Goal: Information Seeking & Learning: Learn about a topic

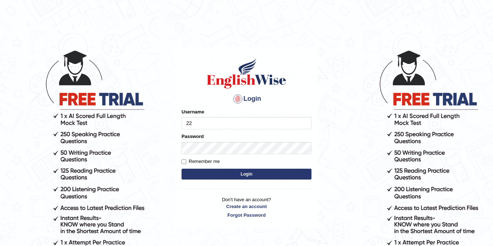
type input "2"
type input "Jolinaseva"
click at [223, 175] on button "Login" at bounding box center [246, 173] width 130 height 11
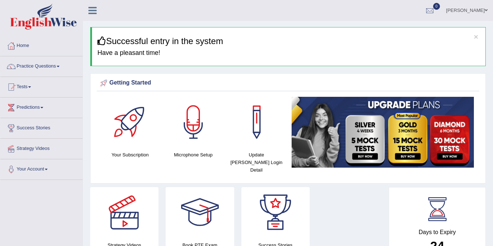
scroll to position [0, 0]
click at [33, 66] on link "Practice Questions" at bounding box center [41, 65] width 82 height 18
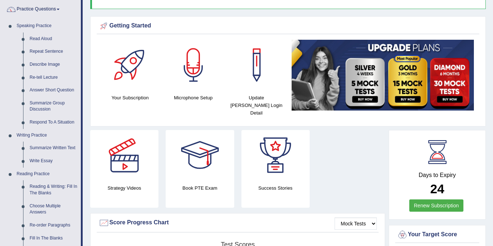
scroll to position [0, 0]
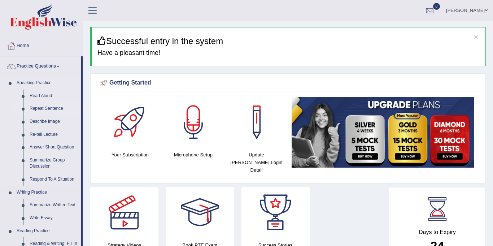
click at [31, 110] on link "Repeat Sentence" at bounding box center [53, 108] width 54 height 13
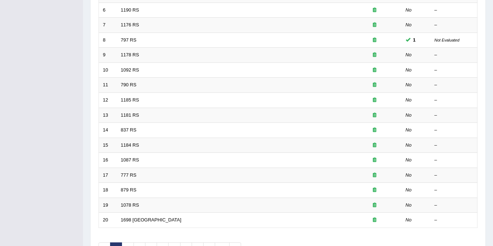
scroll to position [232, 0]
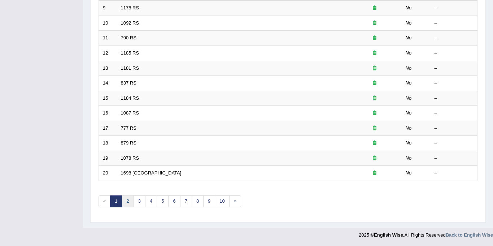
click at [131, 201] on link "2" at bounding box center [128, 201] width 12 height 12
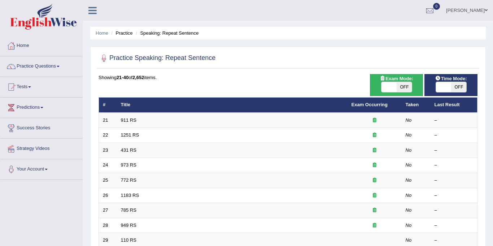
scroll to position [1, 0]
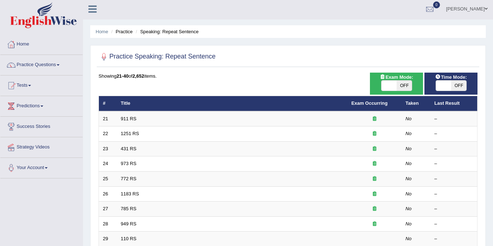
click at [23, 64] on link "Practice Questions" at bounding box center [41, 64] width 82 height 18
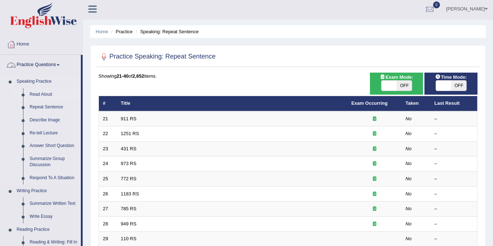
click at [36, 93] on link "Read Aloud" at bounding box center [53, 94] width 54 height 13
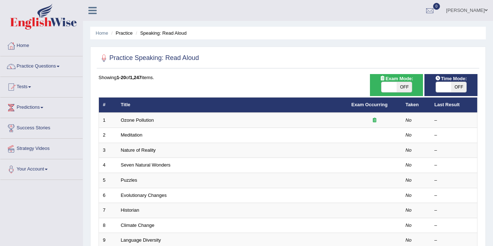
click at [27, 66] on link "Practice Questions" at bounding box center [41, 65] width 82 height 18
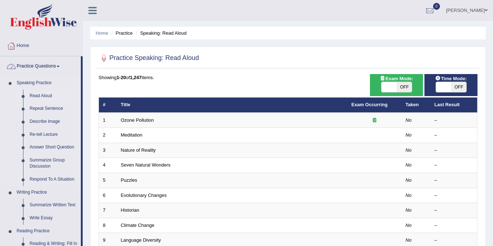
click at [38, 97] on link "Read Aloud" at bounding box center [53, 95] width 54 height 13
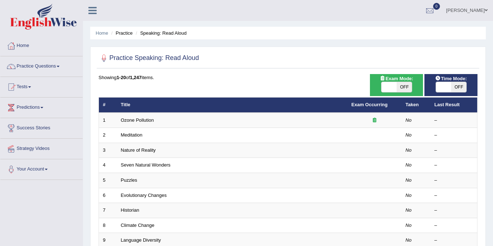
click at [27, 67] on link "Practice Questions" at bounding box center [41, 65] width 82 height 18
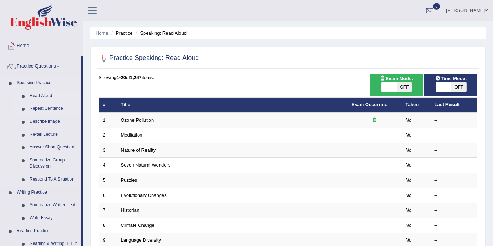
click at [31, 109] on link "Repeat Sentence" at bounding box center [53, 108] width 54 height 13
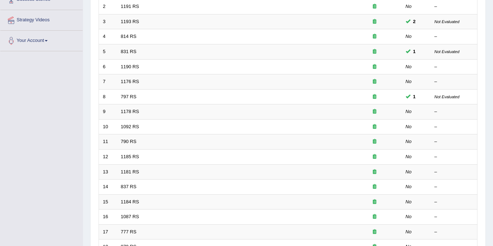
scroll to position [130, 0]
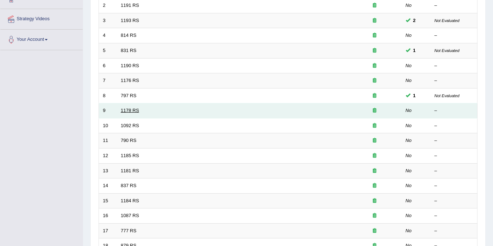
click at [131, 108] on link "1178 RS" at bounding box center [130, 110] width 18 height 5
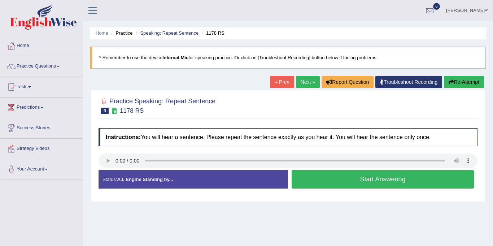
click at [364, 173] on button "Start Answering" at bounding box center [383, 179] width 182 height 18
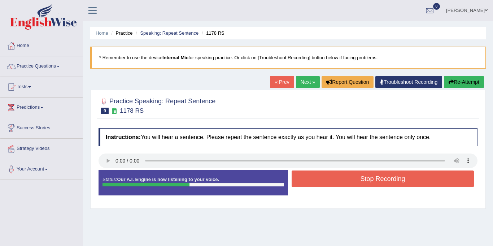
click at [360, 178] on button "Stop Recording" at bounding box center [383, 178] width 182 height 17
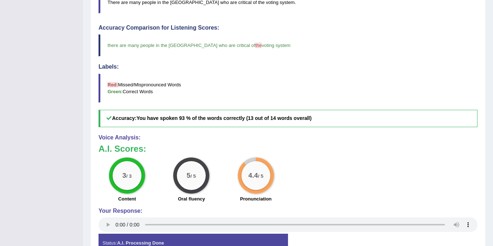
scroll to position [193, 0]
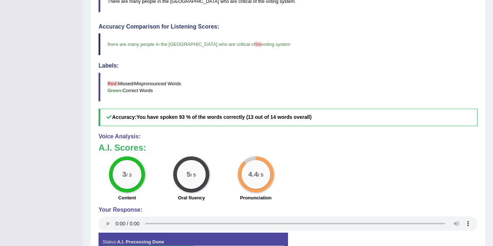
click at [281, 201] on div "Pronunciation" at bounding box center [255, 198] width 57 height 9
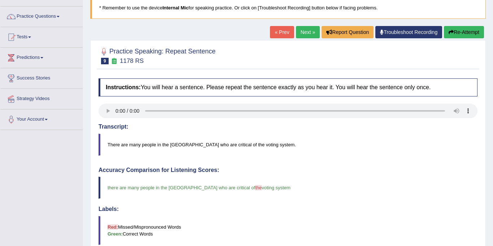
scroll to position [47, 0]
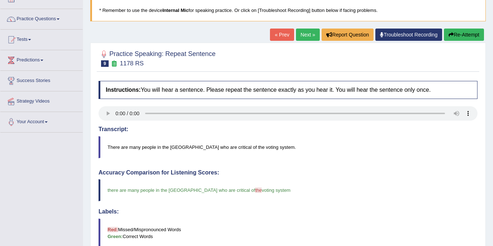
click at [303, 38] on link "Next »" at bounding box center [308, 35] width 24 height 12
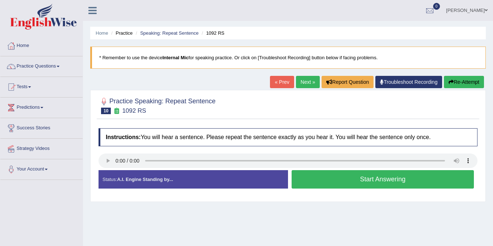
click at [332, 171] on button "Start Answering" at bounding box center [383, 179] width 182 height 18
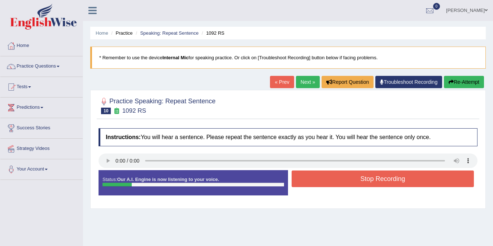
drag, startPoint x: 333, startPoint y: 171, endPoint x: 327, endPoint y: 178, distance: 8.7
click at [327, 178] on button "Stop Recording" at bounding box center [383, 178] width 182 height 17
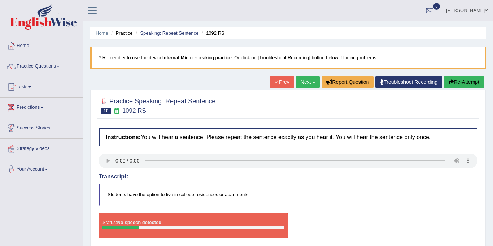
click at [468, 83] on button "Re-Attempt" at bounding box center [464, 82] width 40 height 12
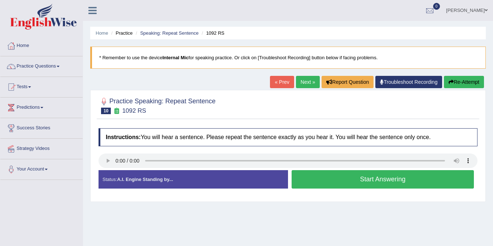
click at [343, 177] on button "Start Answering" at bounding box center [383, 179] width 182 height 18
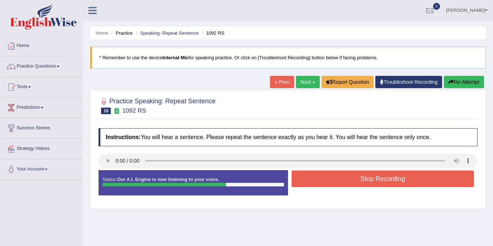
click at [343, 177] on button "Stop Recording" at bounding box center [383, 178] width 182 height 17
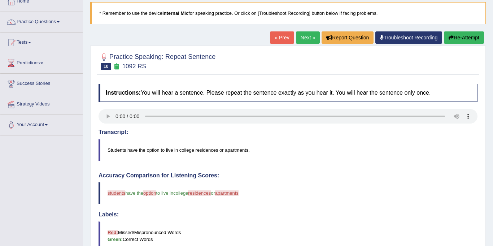
scroll to position [41, 0]
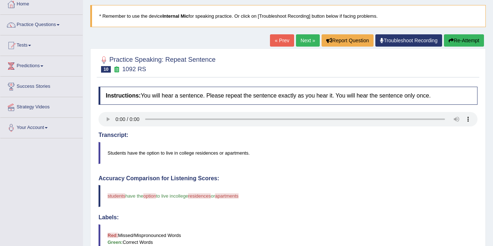
click at [305, 41] on link "Next »" at bounding box center [308, 40] width 24 height 12
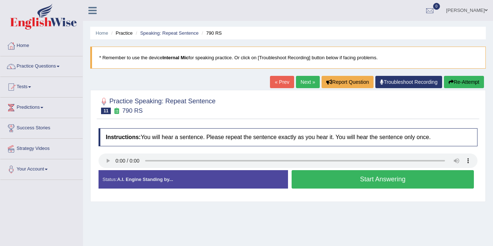
click at [327, 177] on button "Start Answering" at bounding box center [383, 179] width 182 height 18
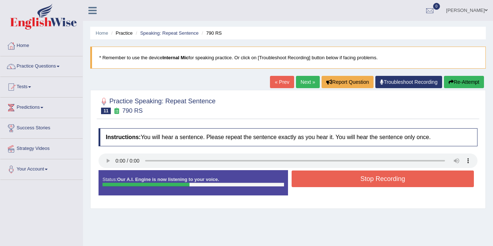
click at [327, 177] on button "Stop Recording" at bounding box center [383, 178] width 182 height 17
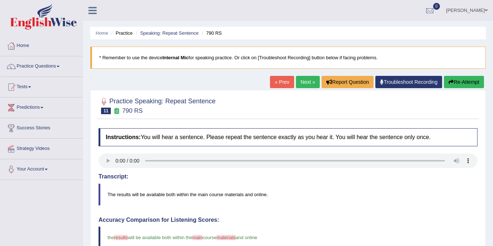
click at [307, 80] on link "Next »" at bounding box center [308, 82] width 24 height 12
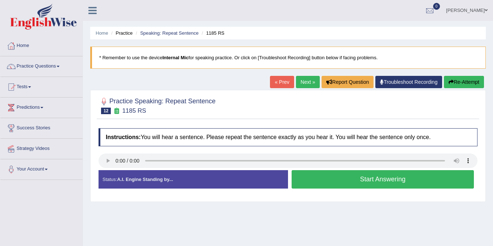
click at [328, 181] on button "Start Answering" at bounding box center [383, 179] width 182 height 18
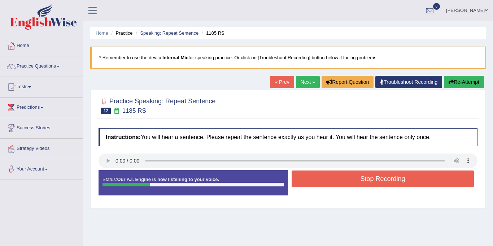
click at [328, 181] on button "Stop Recording" at bounding box center [383, 178] width 182 height 17
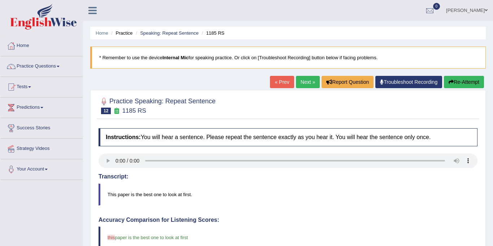
click at [40, 13] on img at bounding box center [43, 17] width 67 height 26
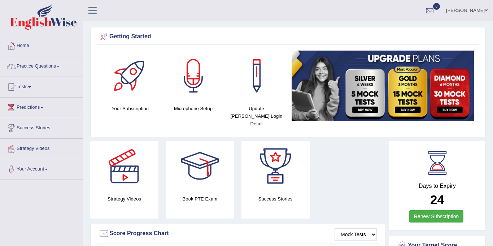
click at [34, 67] on link "Practice Questions" at bounding box center [41, 65] width 82 height 18
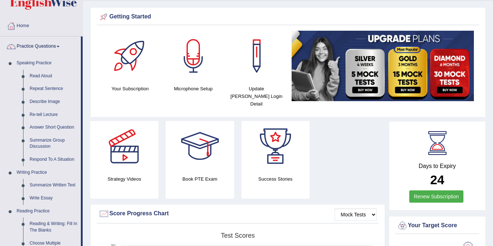
scroll to position [21, 0]
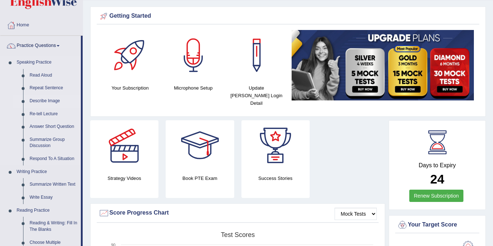
click at [35, 103] on link "Describe Image" at bounding box center [53, 101] width 54 height 13
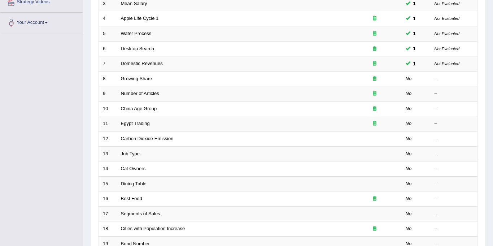
scroll to position [140, 0]
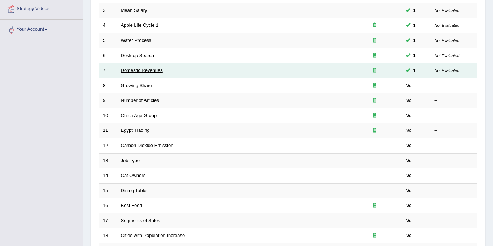
click at [131, 70] on link "Domestic Revenues" at bounding box center [142, 69] width 42 height 5
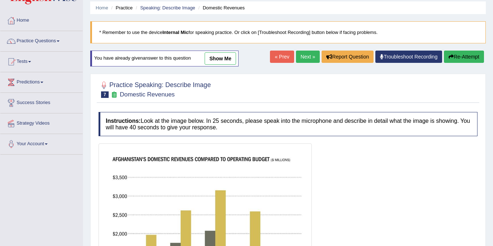
scroll to position [26, 0]
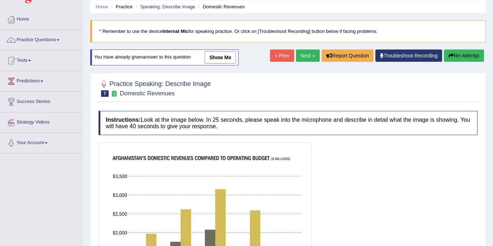
click at [301, 56] on link "Next »" at bounding box center [308, 55] width 24 height 12
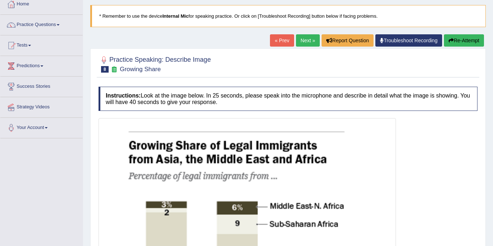
scroll to position [40, 0]
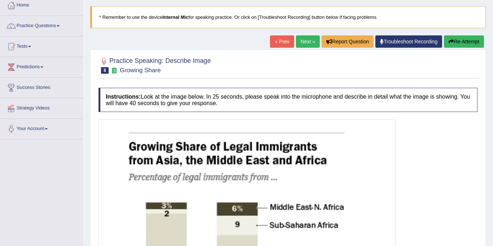
click at [305, 41] on link "Next »" at bounding box center [308, 41] width 24 height 12
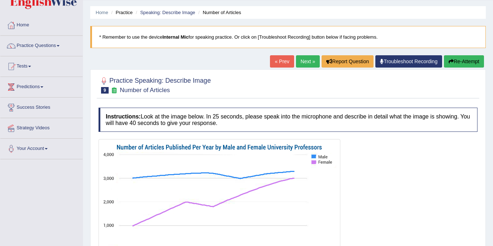
scroll to position [21, 0]
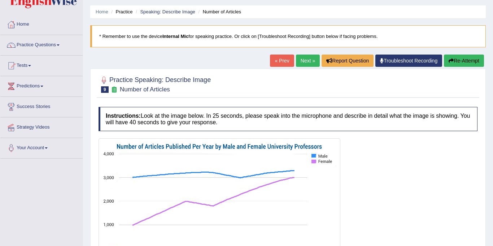
click at [300, 62] on link "Next »" at bounding box center [308, 60] width 24 height 12
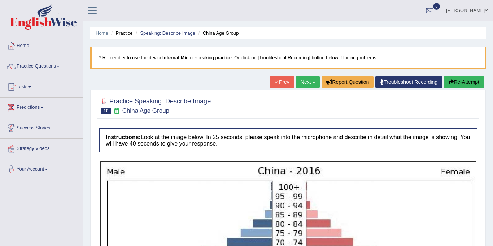
click at [307, 81] on link "Next »" at bounding box center [308, 82] width 24 height 12
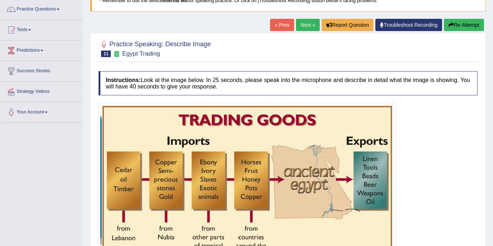
scroll to position [56, 0]
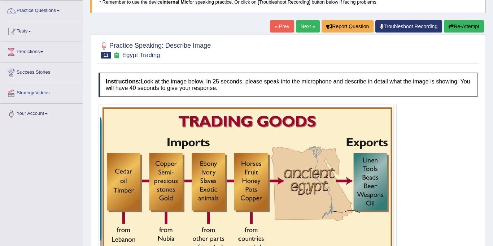
click at [304, 25] on link "Next »" at bounding box center [308, 26] width 24 height 12
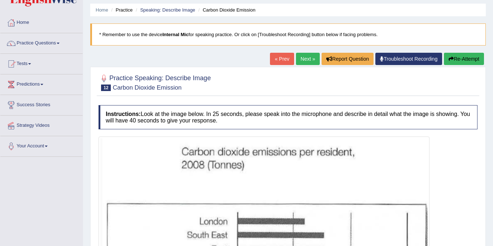
scroll to position [21, 0]
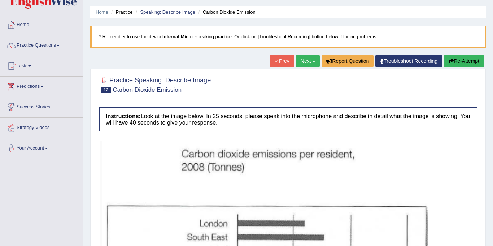
click at [30, 44] on link "Practice Questions" at bounding box center [41, 44] width 82 height 18
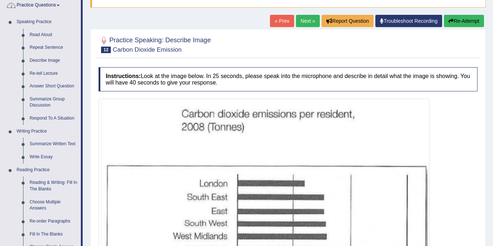
scroll to position [60, 0]
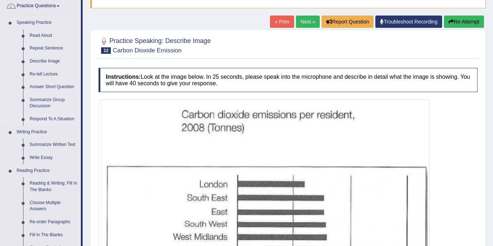
click at [36, 119] on link "Respond To A Situation" at bounding box center [53, 119] width 54 height 13
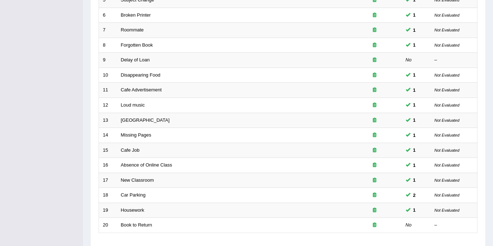
scroll to position [232, 0]
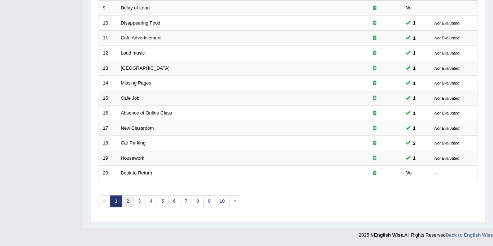
click at [128, 201] on link "2" at bounding box center [128, 201] width 12 height 12
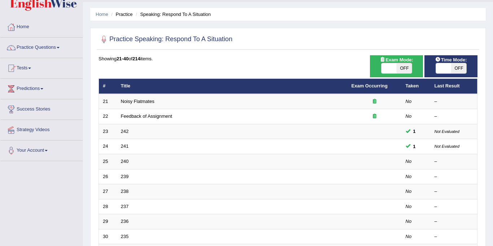
scroll to position [18, 0]
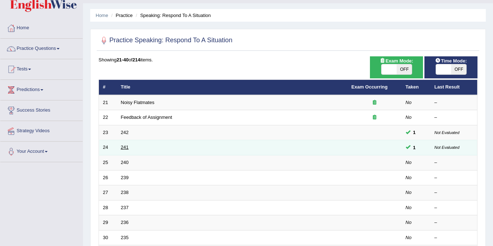
click at [122, 147] on link "241" at bounding box center [125, 146] width 8 height 5
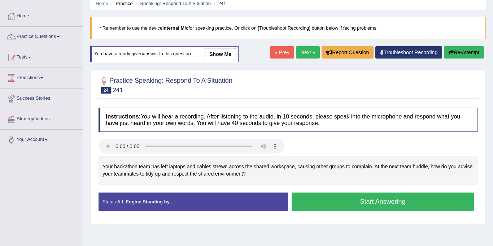
scroll to position [30, 0]
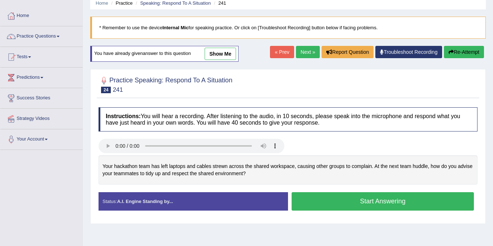
click at [301, 51] on link "Next »" at bounding box center [308, 52] width 24 height 12
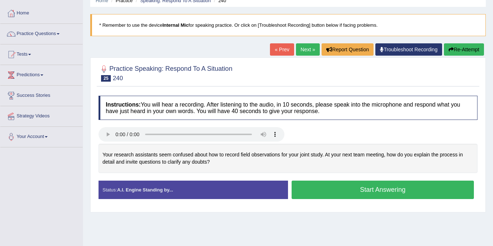
scroll to position [38, 0]
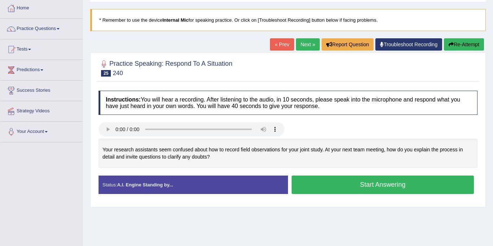
click at [308, 42] on link "Next »" at bounding box center [308, 44] width 24 height 12
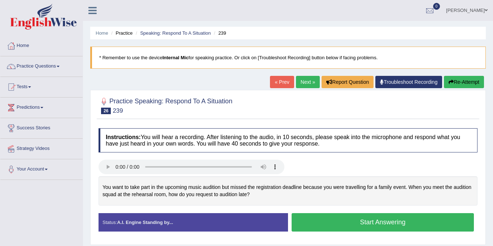
click at [396, 222] on button "Start Answering" at bounding box center [383, 222] width 182 height 18
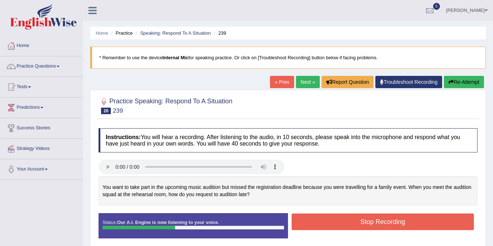
click at [370, 222] on button "Stop Recording" at bounding box center [383, 221] width 182 height 17
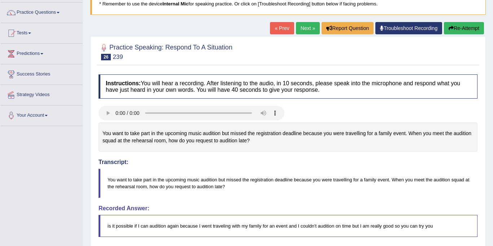
scroll to position [53, 0]
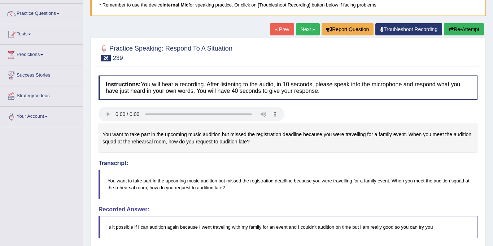
click at [302, 26] on link "Next »" at bounding box center [308, 29] width 24 height 12
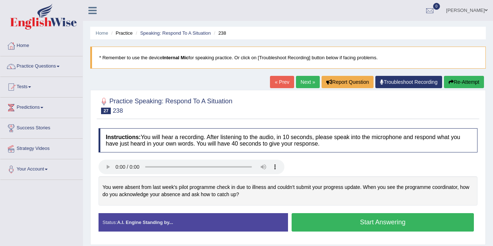
click at [309, 83] on link "Next »" at bounding box center [308, 82] width 24 height 12
click at [309, 81] on link "Next »" at bounding box center [308, 82] width 24 height 12
click at [305, 80] on link "Next »" at bounding box center [308, 82] width 24 height 12
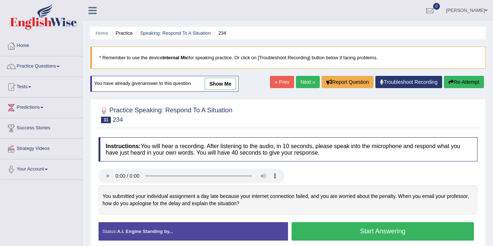
click at [37, 65] on link "Practice Questions" at bounding box center [41, 65] width 82 height 18
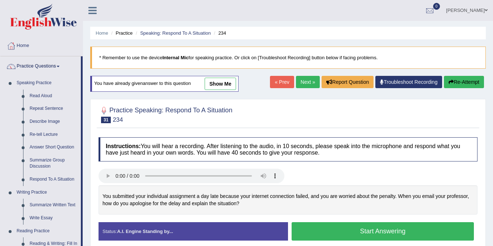
scroll to position [1, 0]
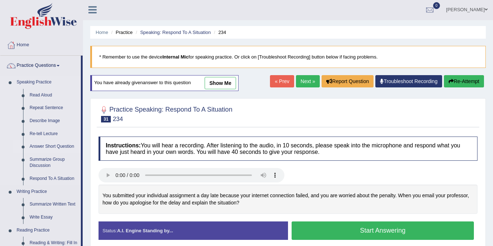
click at [41, 147] on link "Answer Short Question" at bounding box center [53, 146] width 54 height 13
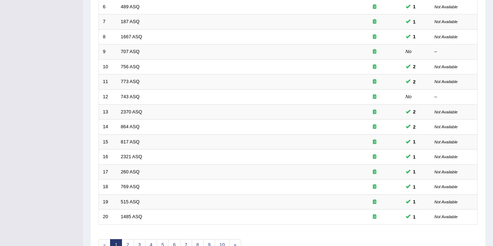
scroll to position [232, 0]
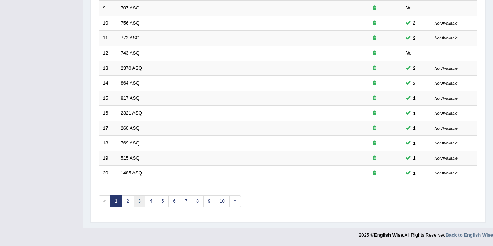
click at [140, 201] on link "3" at bounding box center [139, 201] width 12 height 12
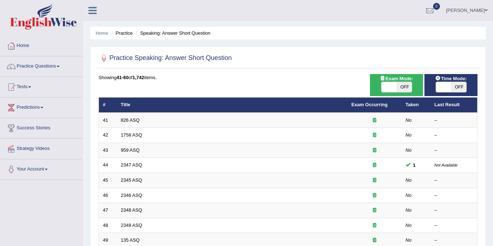
click at [140, 201] on td "2346 ASQ" at bounding box center [232, 195] width 231 height 15
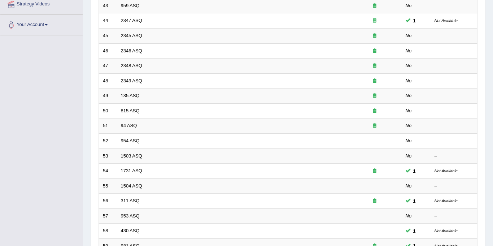
scroll to position [232, 0]
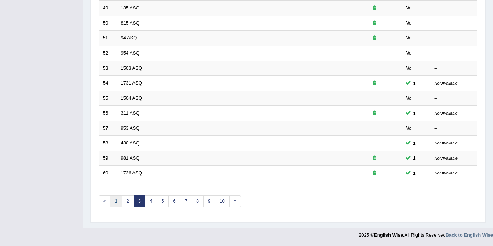
click at [115, 201] on link "1" at bounding box center [116, 201] width 12 height 12
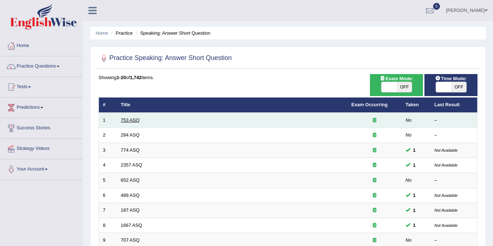
click at [133, 118] on link "753 ASQ" at bounding box center [130, 119] width 19 height 5
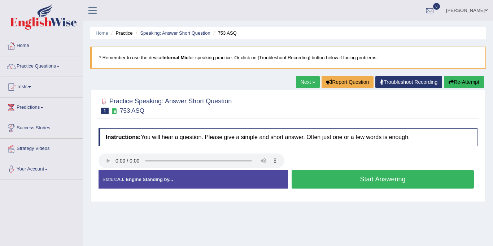
click at [396, 183] on button "Start Answering" at bounding box center [383, 179] width 182 height 18
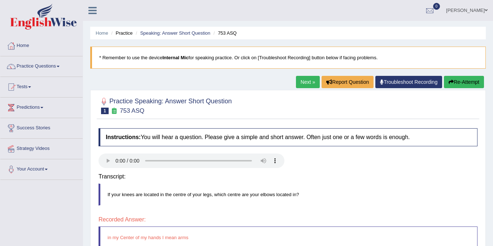
click at [0, 0] on div "Saving your answer..." at bounding box center [0, 0] width 0 height 0
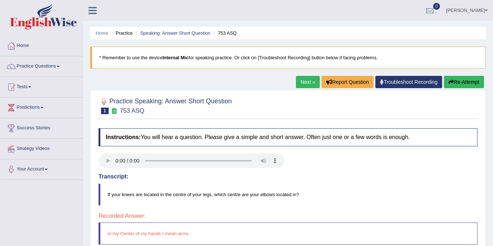
click at [306, 83] on link "Next »" at bounding box center [308, 82] width 24 height 12
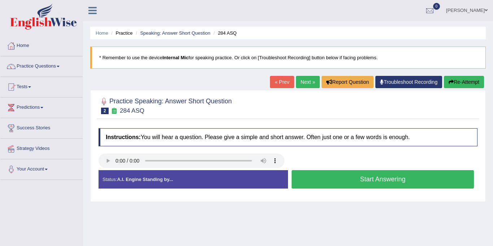
click at [302, 85] on link "Next »" at bounding box center [308, 82] width 24 height 12
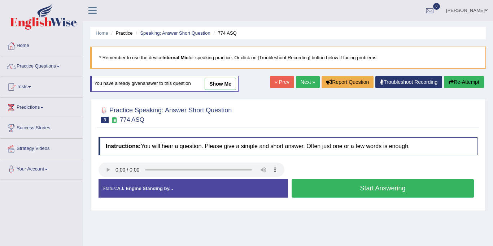
click at [390, 189] on button "Start Answering" at bounding box center [383, 188] width 182 height 18
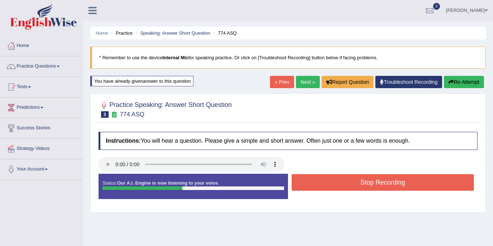
click at [390, 189] on button "Stop Recording" at bounding box center [383, 182] width 182 height 17
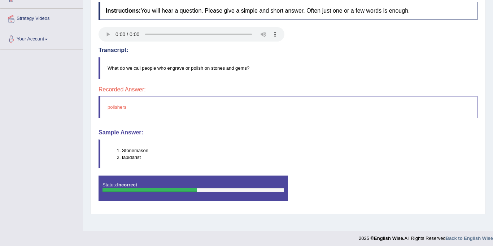
scroll to position [133, 0]
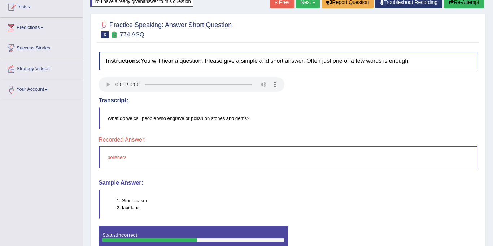
click at [251, 157] on blockquote "polishers" at bounding box center [288, 157] width 379 height 22
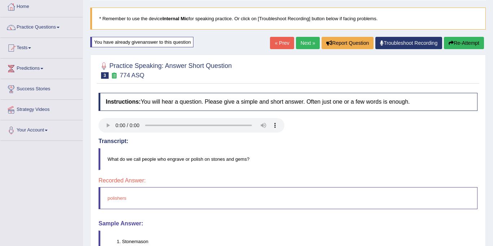
scroll to position [31, 0]
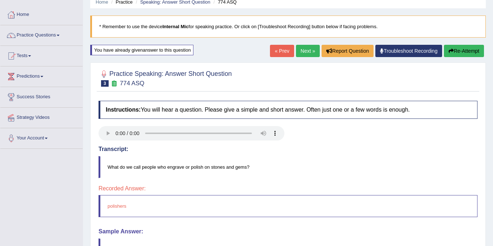
click at [308, 53] on link "Next »" at bounding box center [308, 51] width 24 height 12
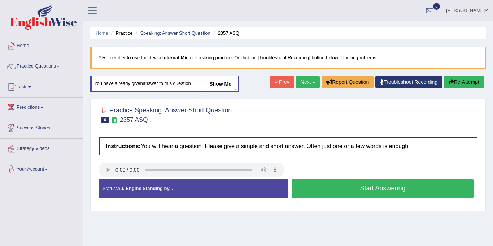
click at [349, 191] on button "Start Answering" at bounding box center [383, 188] width 182 height 18
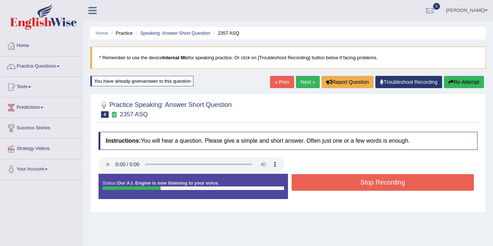
click at [349, 191] on div "Stop Recording" at bounding box center [382, 183] width 189 height 18
click at [349, 189] on button "Stop Recording" at bounding box center [383, 182] width 182 height 17
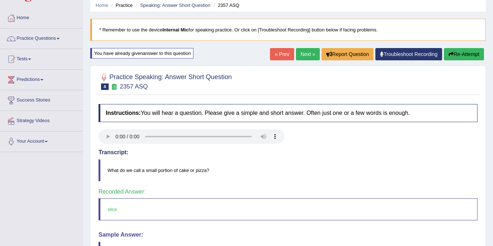
scroll to position [24, 0]
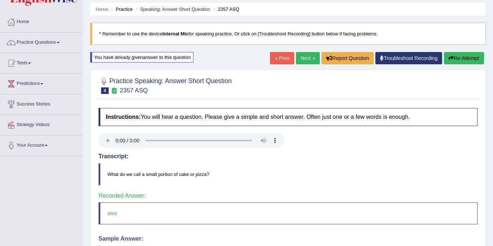
click at [307, 59] on link "Next »" at bounding box center [308, 58] width 24 height 12
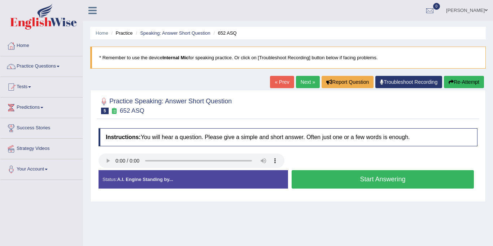
click at [342, 179] on button "Start Answering" at bounding box center [383, 179] width 182 height 18
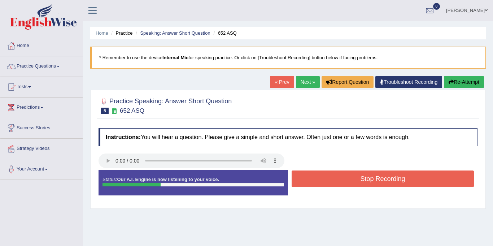
click at [342, 179] on button "Stop Recording" at bounding box center [383, 178] width 182 height 17
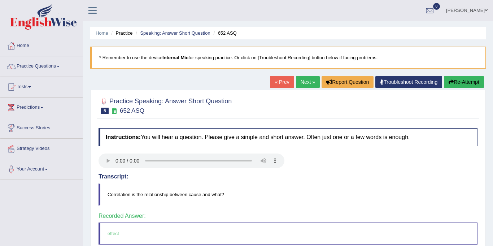
click at [307, 80] on link "Next »" at bounding box center [308, 82] width 24 height 12
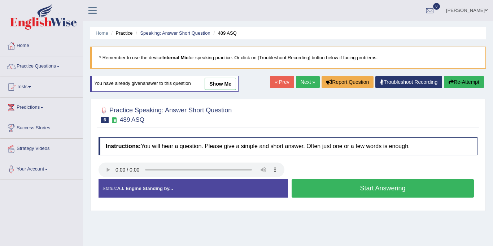
click at [402, 190] on button "Start Answering" at bounding box center [383, 188] width 182 height 18
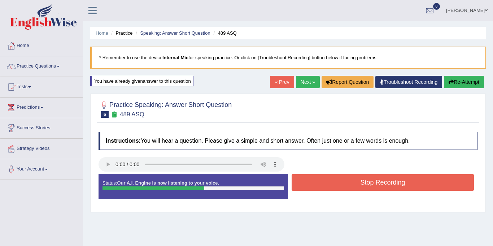
click at [402, 190] on button "Stop Recording" at bounding box center [383, 182] width 182 height 17
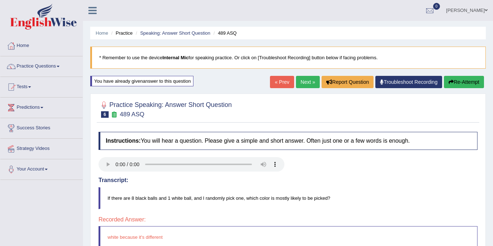
click at [306, 82] on link "Next »" at bounding box center [308, 82] width 24 height 12
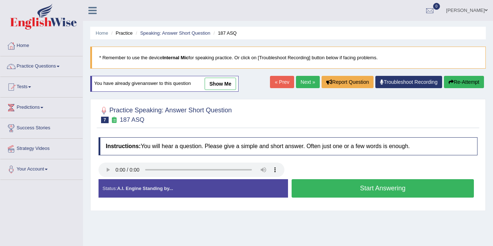
click at [388, 186] on button "Start Answering" at bounding box center [383, 188] width 182 height 18
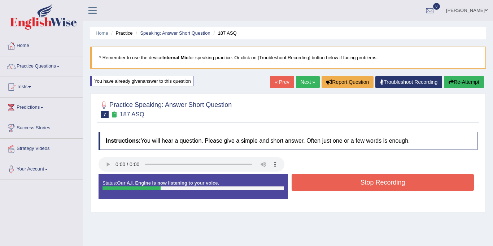
click at [388, 186] on button "Stop Recording" at bounding box center [383, 182] width 182 height 17
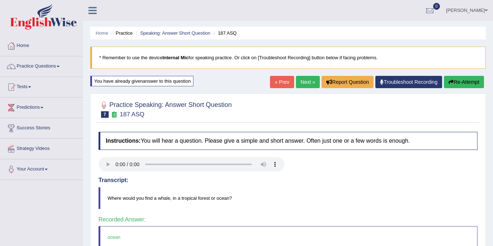
click at [302, 79] on link "Next »" at bounding box center [308, 82] width 24 height 12
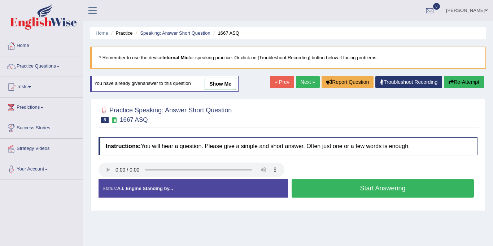
click at [346, 185] on button "Start Answering" at bounding box center [383, 188] width 182 height 18
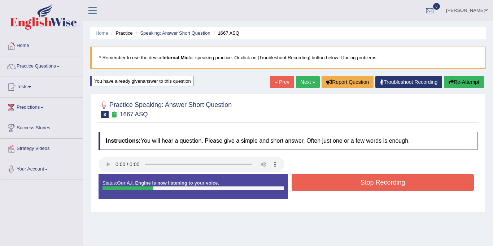
click at [346, 185] on button "Stop Recording" at bounding box center [383, 182] width 182 height 17
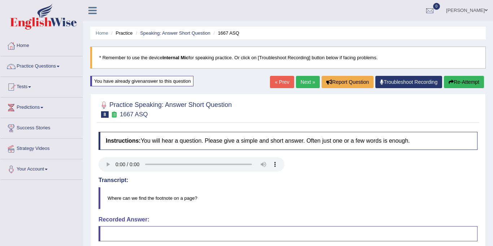
click at [465, 79] on button "Re-Attempt" at bounding box center [464, 82] width 40 height 12
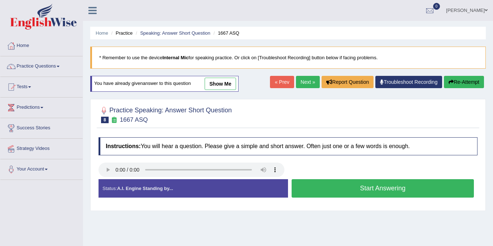
click at [385, 193] on button "Start Answering" at bounding box center [383, 188] width 182 height 18
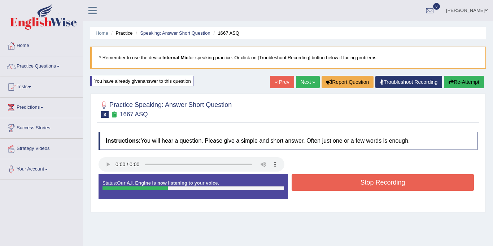
click at [385, 184] on button "Stop Recording" at bounding box center [383, 182] width 182 height 17
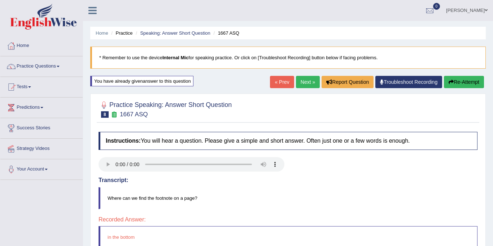
scroll to position [1, 0]
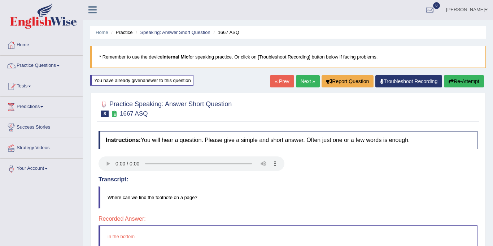
click at [301, 83] on link "Next »" at bounding box center [308, 81] width 24 height 12
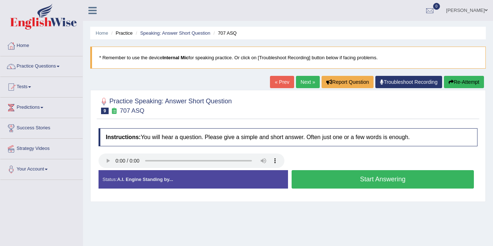
click at [300, 83] on link "Next »" at bounding box center [308, 82] width 24 height 12
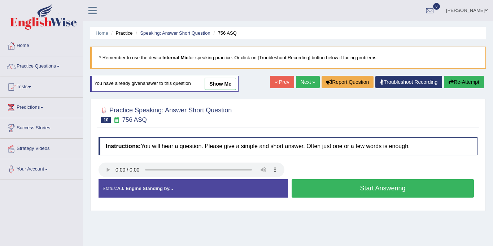
click at [401, 191] on button "Start Answering" at bounding box center [383, 188] width 182 height 18
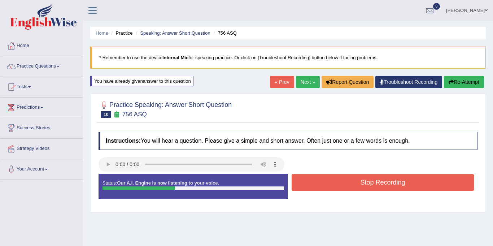
click at [401, 191] on button "Stop Recording" at bounding box center [383, 182] width 182 height 17
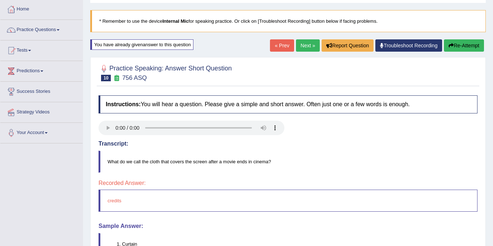
scroll to position [31, 0]
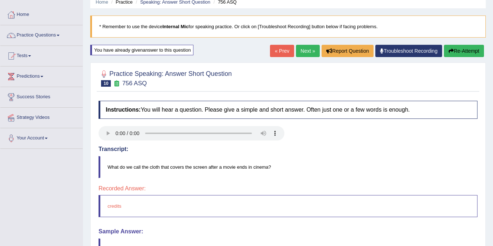
click at [305, 49] on link "Next »" at bounding box center [308, 51] width 24 height 12
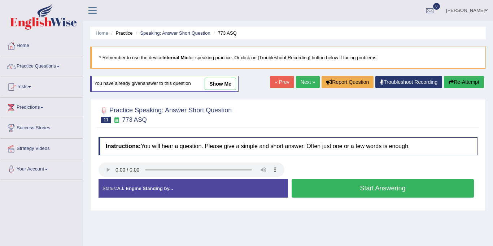
click at [391, 191] on button "Start Answering" at bounding box center [383, 188] width 182 height 18
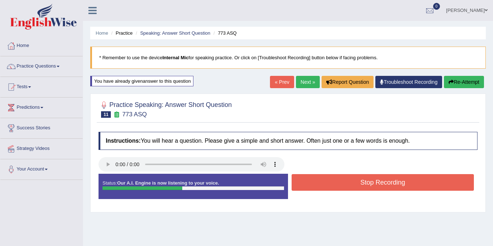
click at [392, 184] on button "Stop Recording" at bounding box center [383, 182] width 182 height 17
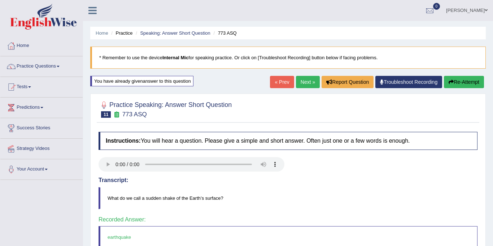
click at [305, 83] on link "Next »" at bounding box center [308, 82] width 24 height 12
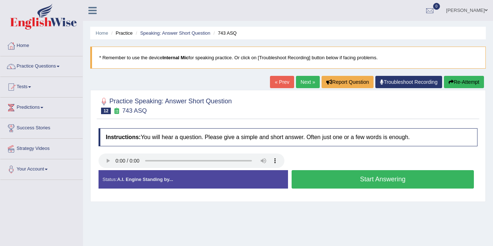
click at [377, 179] on button "Start Answering" at bounding box center [383, 179] width 182 height 18
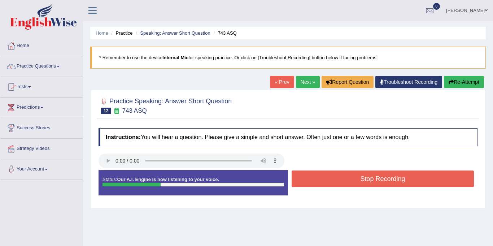
click at [377, 179] on button "Stop Recording" at bounding box center [383, 178] width 182 height 17
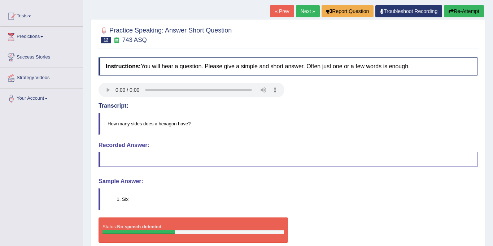
scroll to position [74, 0]
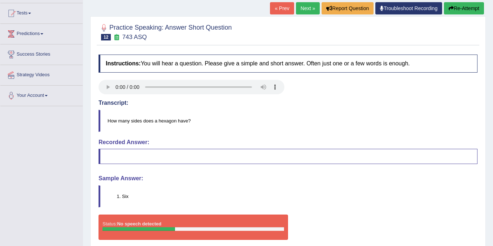
click at [314, 4] on link "Next »" at bounding box center [308, 8] width 24 height 12
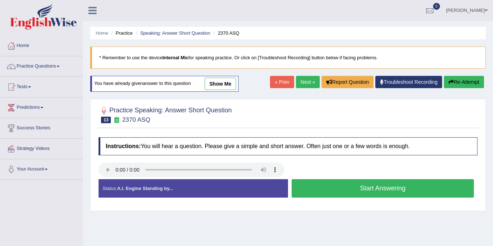
click at [305, 84] on link "Next »" at bounding box center [308, 82] width 24 height 12
click at [375, 187] on button "Start Answering" at bounding box center [383, 188] width 182 height 18
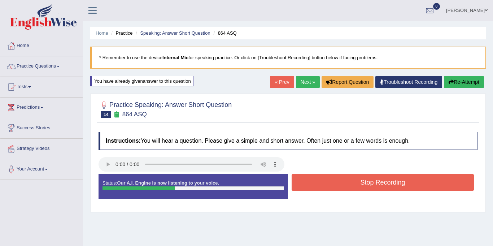
click at [375, 187] on button "Stop Recording" at bounding box center [383, 182] width 182 height 17
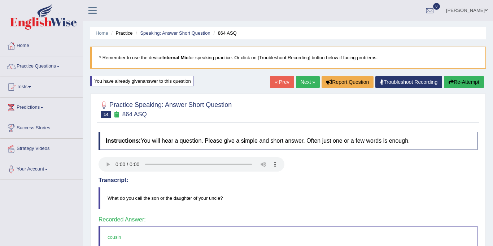
click at [307, 85] on link "Next »" at bounding box center [308, 82] width 24 height 12
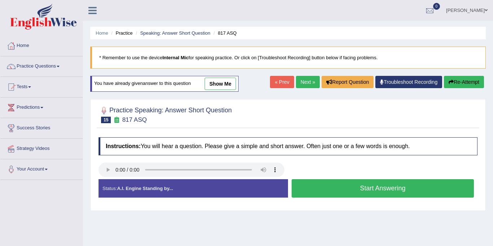
click at [357, 189] on button "Start Answering" at bounding box center [383, 188] width 182 height 18
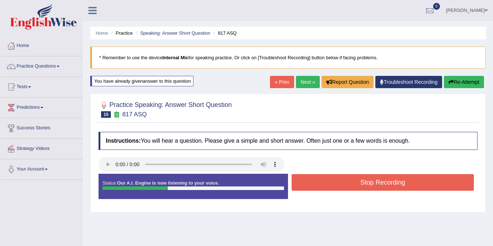
click at [357, 189] on button "Stop Recording" at bounding box center [383, 182] width 182 height 17
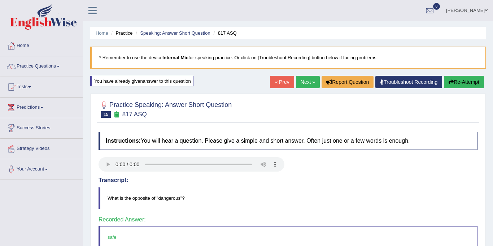
click at [308, 84] on link "Next »" at bounding box center [308, 82] width 24 height 12
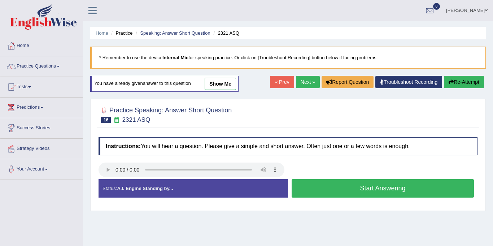
click at [339, 193] on button "Start Answering" at bounding box center [383, 188] width 182 height 18
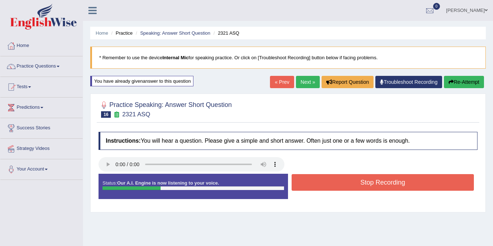
click at [339, 193] on div "Status: Our A.I. Engine is now listening to your voice. Start Answering Stop Re…" at bounding box center [288, 190] width 379 height 32
click at [336, 183] on button "Stop Recording" at bounding box center [383, 182] width 182 height 17
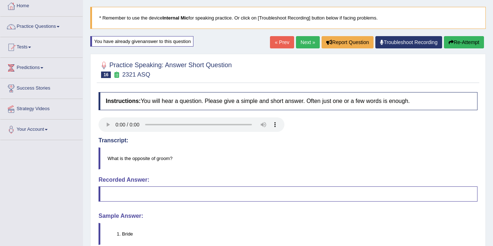
scroll to position [40, 0]
click at [307, 37] on link "Next »" at bounding box center [308, 42] width 24 height 12
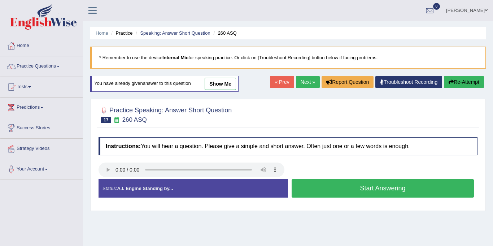
click at [373, 191] on button "Start Answering" at bounding box center [383, 188] width 182 height 18
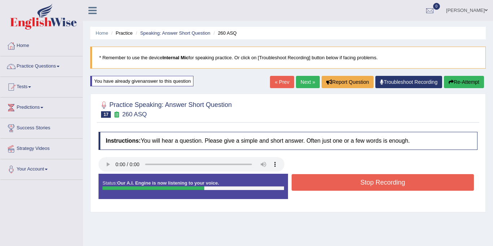
click at [375, 177] on button "Stop Recording" at bounding box center [383, 182] width 182 height 17
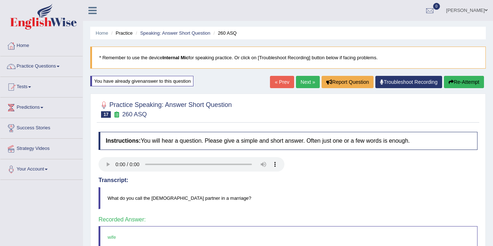
click at [302, 86] on link "Next »" at bounding box center [308, 82] width 24 height 12
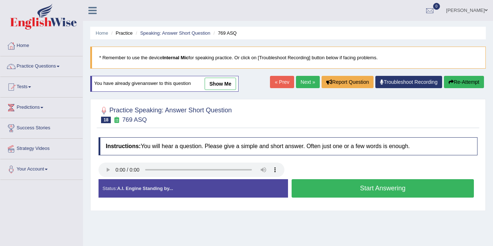
click at [374, 189] on button "Start Answering" at bounding box center [383, 188] width 182 height 18
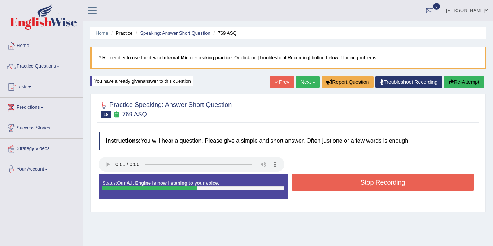
click at [374, 189] on button "Stop Recording" at bounding box center [383, 182] width 182 height 17
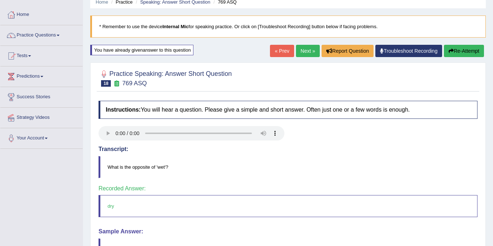
scroll to position [31, 0]
click at [303, 51] on link "Next »" at bounding box center [308, 51] width 24 height 12
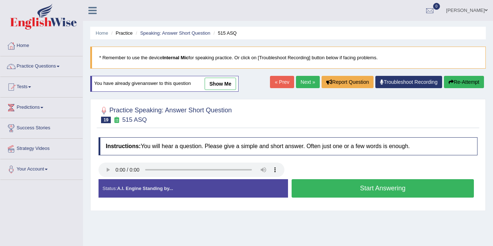
click at [395, 192] on button "Start Answering" at bounding box center [383, 188] width 182 height 18
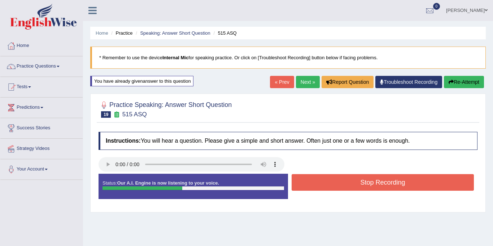
click at [396, 185] on button "Stop Recording" at bounding box center [383, 182] width 182 height 17
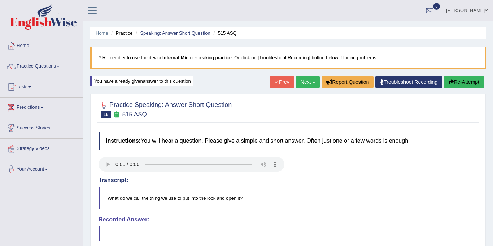
click at [22, 66] on link "Practice Questions" at bounding box center [41, 65] width 82 height 18
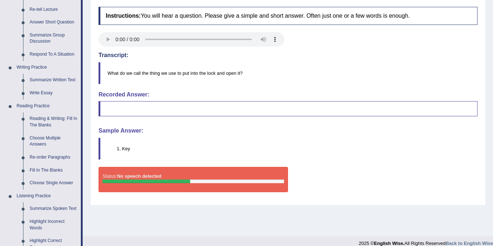
scroll to position [127, 0]
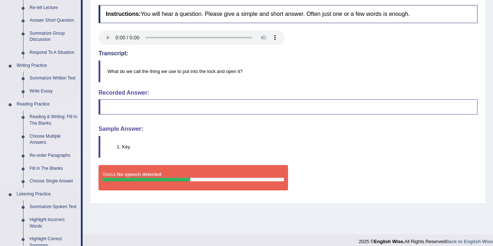
click at [38, 155] on link "Re-order Paragraphs" at bounding box center [53, 155] width 54 height 13
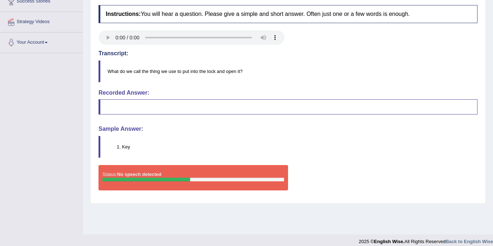
scroll to position [133, 0]
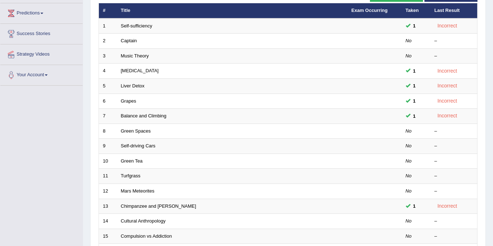
scroll to position [96, 0]
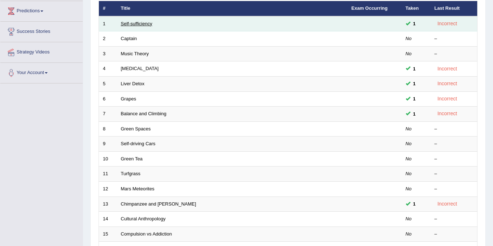
click at [131, 25] on link "Self-sufficiency" at bounding box center [136, 23] width 31 height 5
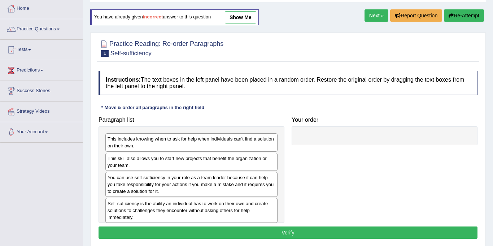
scroll to position [55, 0]
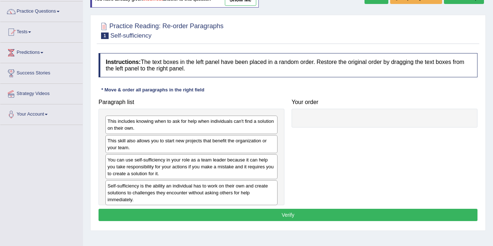
click at [187, 189] on div "Self-sufficiency is the ability an individual has to work on their own and crea…" at bounding box center [191, 192] width 172 height 25
click at [149, 194] on div "Self-sufficiency is the ability an individual has to work on their own and crea…" at bounding box center [191, 192] width 172 height 25
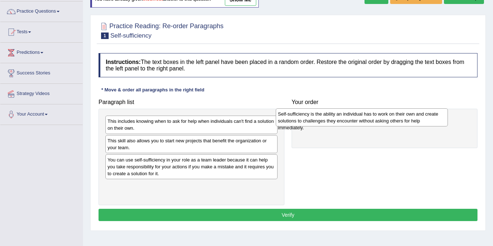
drag, startPoint x: 149, startPoint y: 194, endPoint x: 322, endPoint y: 121, distance: 187.7
click at [322, 121] on div "Self-sufficiency is the ability an individual has to work on their own and crea…" at bounding box center [362, 117] width 172 height 18
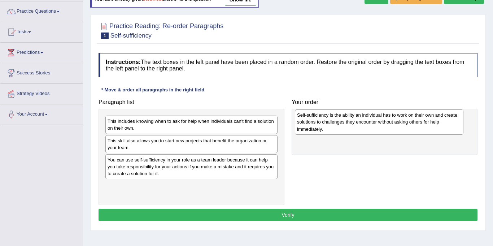
drag, startPoint x: 321, startPoint y: 127, endPoint x: 314, endPoint y: 121, distance: 9.5
click at [314, 121] on div "Self-sufficiency is the ability an individual has to work on their own and crea…" at bounding box center [379, 121] width 168 height 25
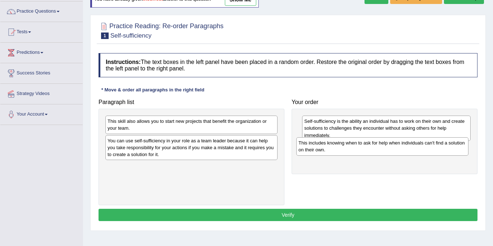
drag, startPoint x: 153, startPoint y: 126, endPoint x: 344, endPoint y: 148, distance: 192.1
click at [344, 148] on div "This includes knowing when to ask for help when individuals can't find a soluti…" at bounding box center [382, 146] width 172 height 18
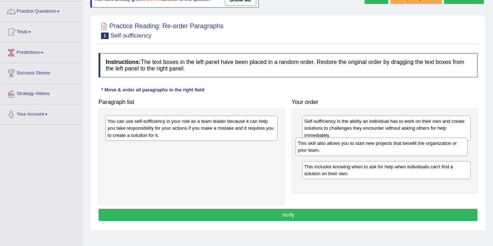
drag, startPoint x: 121, startPoint y: 124, endPoint x: 313, endPoint y: 145, distance: 192.7
click at [313, 145] on div "This skill also allows you to start new projects that benefit the organization …" at bounding box center [382, 146] width 172 height 18
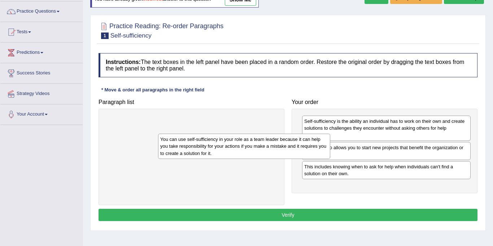
drag, startPoint x: 185, startPoint y: 125, endPoint x: 230, endPoint y: 138, distance: 47.0
click at [230, 138] on div "You can use self-sufficiency in your role as a team leader because it can help …" at bounding box center [244, 145] width 172 height 25
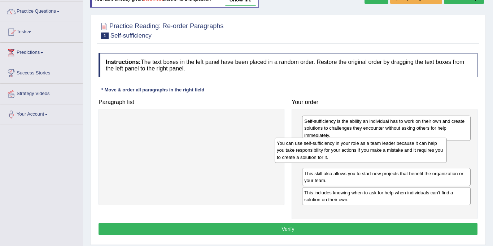
drag, startPoint x: 139, startPoint y: 120, endPoint x: 309, endPoint y: 142, distance: 171.3
click at [309, 142] on div "You can use self-sufficiency in your role as a team leader because it can help …" at bounding box center [361, 149] width 172 height 25
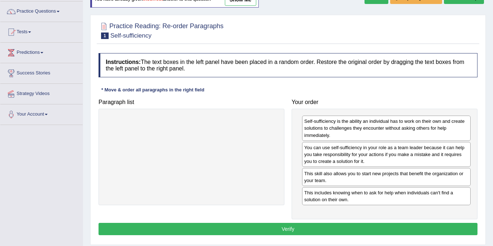
click at [297, 229] on button "Verify" at bounding box center [288, 229] width 379 height 12
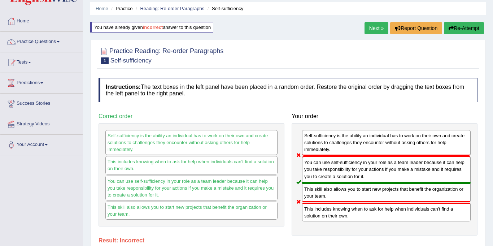
scroll to position [0, 0]
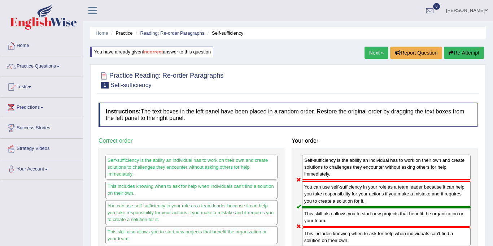
click at [381, 53] on link "Next »" at bounding box center [376, 53] width 24 height 12
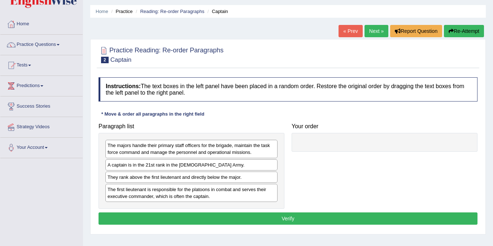
scroll to position [12, 0]
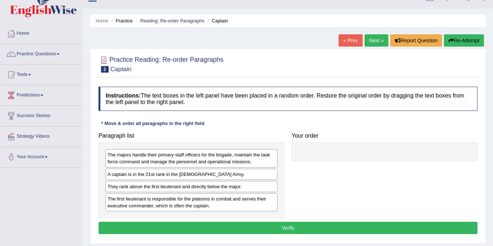
click at [34, 56] on link "Practice Questions" at bounding box center [41, 53] width 82 height 18
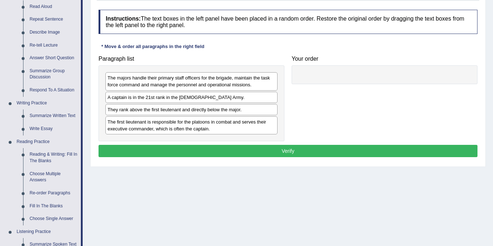
scroll to position [320, 0]
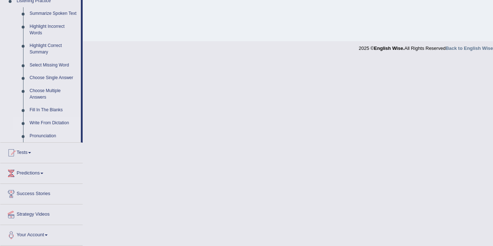
click at [35, 122] on link "Write From Dictation" at bounding box center [53, 123] width 54 height 13
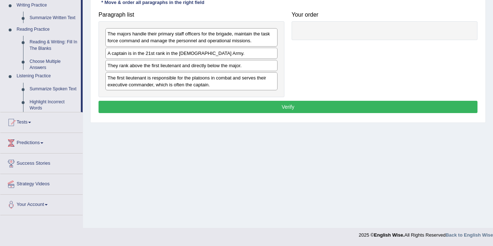
scroll to position [133, 0]
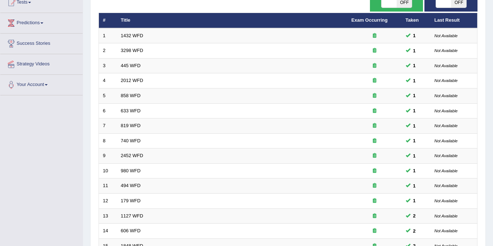
scroll to position [86, 0]
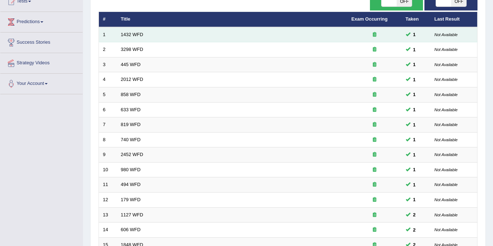
click at [148, 30] on td "1432 WFD" at bounding box center [232, 34] width 231 height 15
click at [138, 36] on link "1432 WFD" at bounding box center [132, 34] width 22 height 5
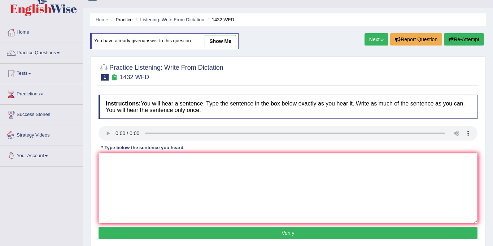
scroll to position [16, 0]
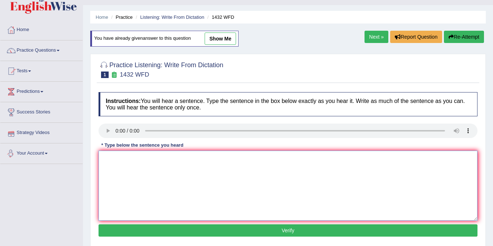
click at [127, 167] on textarea at bounding box center [288, 185] width 379 height 70
click at [108, 164] on textarea at bounding box center [288, 185] width 379 height 70
click at [162, 159] on textarea "more physical activity is more benificial to you" at bounding box center [288, 185] width 379 height 70
click at [169, 159] on textarea "more physical activity is more benificial to you" at bounding box center [288, 185] width 379 height 70
click at [220, 162] on textarea "more physical activity is benificial to you" at bounding box center [288, 185] width 379 height 70
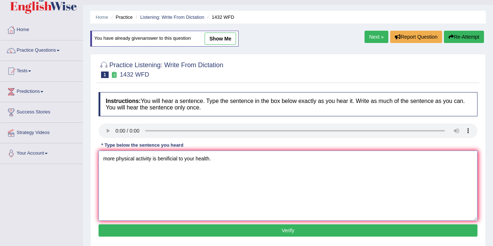
click at [107, 161] on textarea "more physical activity is benificial to your health." at bounding box center [288, 185] width 379 height 70
type textarea "More physical activity is benificial to your health."
click at [304, 230] on button "Verify" at bounding box center [288, 230] width 379 height 12
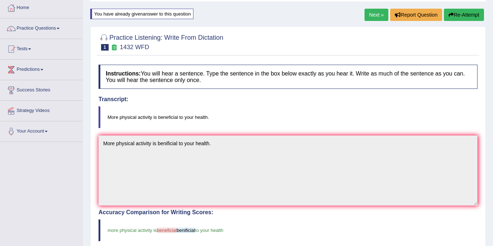
scroll to position [14, 0]
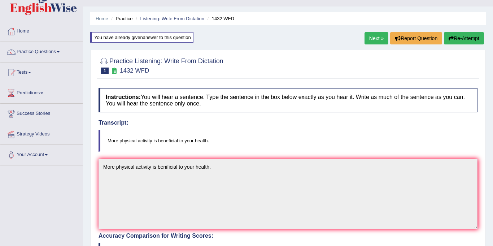
click at [368, 36] on link "Next »" at bounding box center [376, 38] width 24 height 12
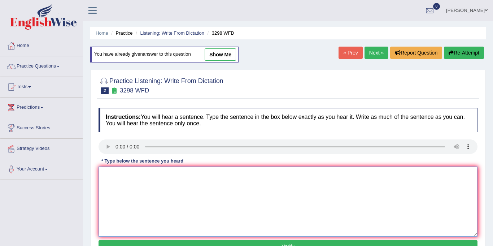
click at [109, 173] on textarea at bounding box center [288, 201] width 379 height 70
click at [109, 174] on textarea at bounding box center [288, 201] width 379 height 70
click at [374, 55] on link "Next »" at bounding box center [376, 53] width 24 height 12
click at [107, 171] on textarea at bounding box center [288, 201] width 379 height 70
click at [168, 177] on textarea "The americal astronomers" at bounding box center [288, 201] width 379 height 70
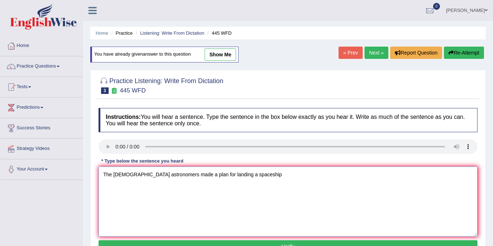
click at [132, 174] on textarea "The [DEMOGRAPHIC_DATA] astronomers made a plan for landing a spaceship" at bounding box center [288, 201] width 379 height 70
click at [254, 171] on textarea "The [DEMOGRAPHIC_DATA] astronomers made a plan for landing a spaceship" at bounding box center [288, 201] width 379 height 70
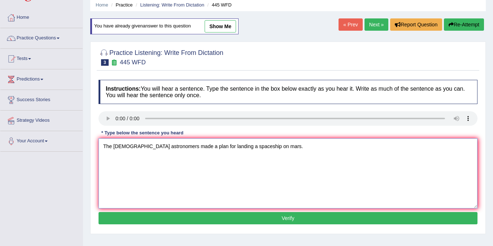
scroll to position [21, 0]
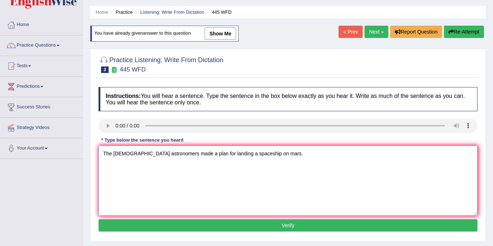
type textarea "The [DEMOGRAPHIC_DATA] astronomers made a plan for landing a spaceship on mars."
click at [161, 225] on button "Verify" at bounding box center [288, 225] width 379 height 12
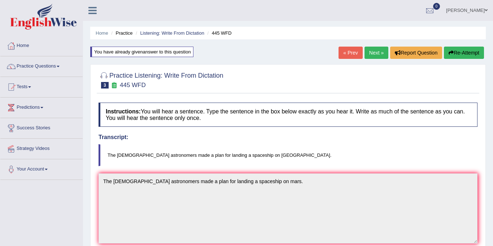
scroll to position [0, 0]
click at [29, 82] on link "Tests" at bounding box center [41, 85] width 82 height 18
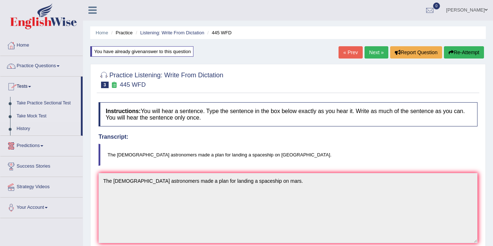
scroll to position [0, 0]
click at [41, 62] on link "Practice Questions" at bounding box center [41, 65] width 82 height 18
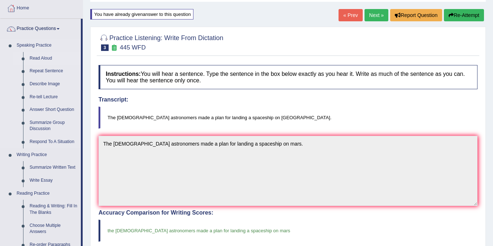
scroll to position [37, 0]
click at [36, 99] on link "Re-tell Lecture" at bounding box center [53, 97] width 54 height 13
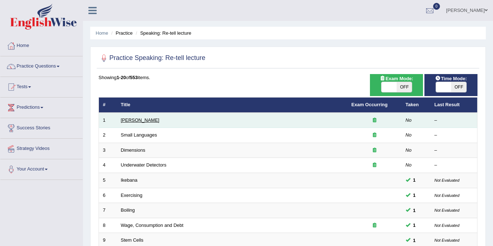
click at [131, 121] on link "[PERSON_NAME]" at bounding box center [140, 119] width 39 height 5
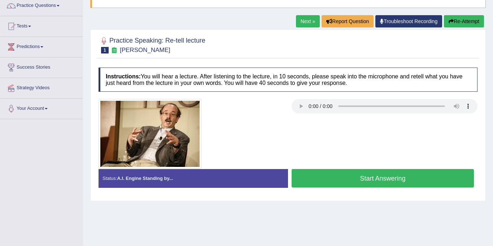
scroll to position [60, 0]
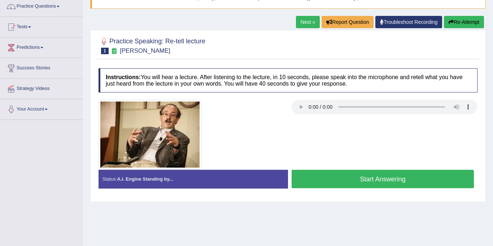
click at [297, 22] on link "Next »" at bounding box center [308, 22] width 24 height 12
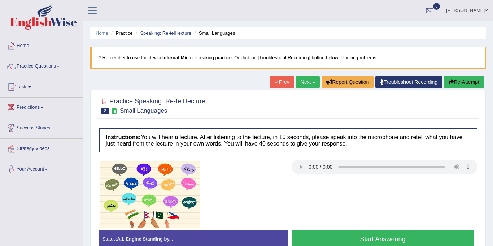
click at [305, 81] on link "Next »" at bounding box center [308, 82] width 24 height 12
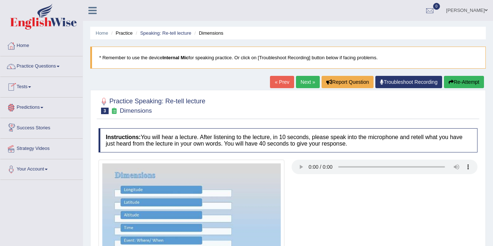
click at [47, 63] on link "Practice Questions" at bounding box center [41, 65] width 82 height 18
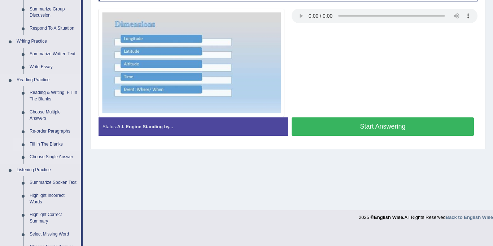
scroll to position [150, 0]
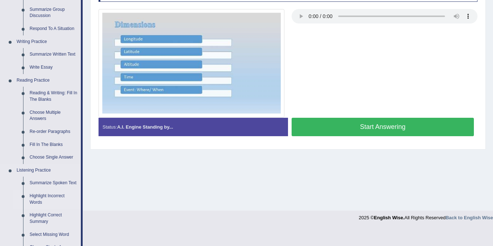
click at [33, 194] on link "Highlight Incorrect Words" at bounding box center [53, 198] width 54 height 19
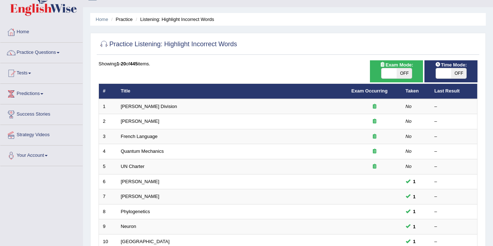
scroll to position [17, 0]
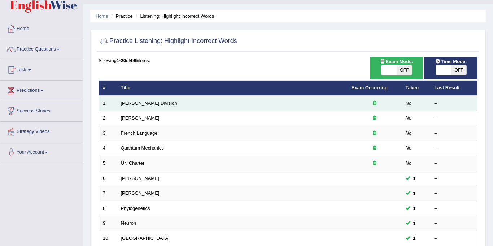
click at [115, 101] on td "1" at bounding box center [108, 103] width 18 height 15
click at [127, 103] on link "Ward Division" at bounding box center [149, 102] width 56 height 5
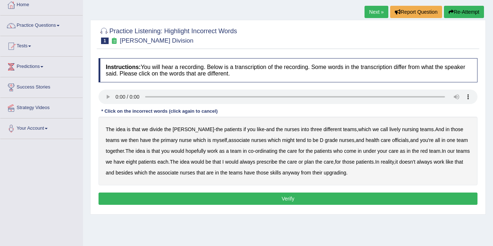
scroll to position [41, 0]
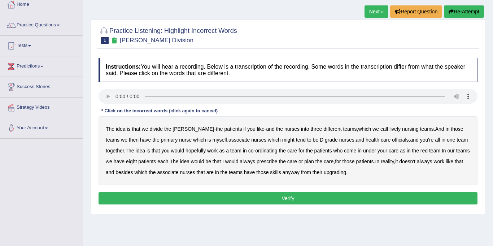
click at [110, 128] on b "The" at bounding box center [110, 129] width 9 height 6
click at [110, 127] on b "The" at bounding box center [110, 129] width 9 height 6
click at [389, 130] on b "lively" at bounding box center [394, 129] width 11 height 6
click at [282, 142] on b "might" at bounding box center [288, 140] width 12 height 6
click at [392, 142] on b "officials" at bounding box center [400, 140] width 17 height 6
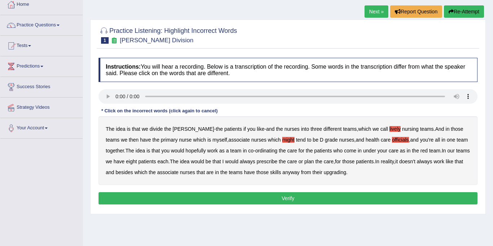
click at [240, 164] on b "always" at bounding box center [248, 161] width 16 height 6
click at [324, 175] on div "The idea is that we divide the ward - the patients if you like - and the nurses…" at bounding box center [288, 150] width 379 height 69
click at [324, 171] on b "upgrading" at bounding box center [335, 172] width 22 height 6
click at [314, 201] on button "Verify" at bounding box center [288, 198] width 379 height 12
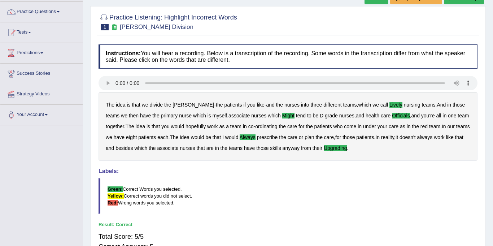
scroll to position [30, 0]
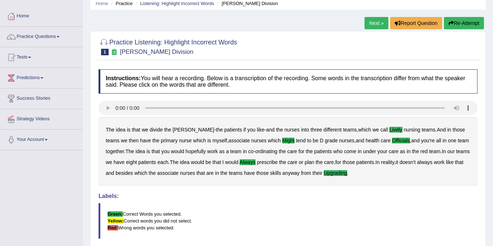
click at [380, 24] on link "Next »" at bounding box center [376, 23] width 24 height 12
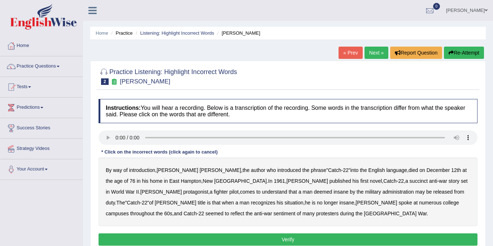
click at [410, 183] on b "succinct" at bounding box center [419, 181] width 18 height 6
click at [264, 196] on div "By way of introduction , [PERSON_NAME] , the author who introduced the phrase "…" at bounding box center [288, 191] width 379 height 69
click at [382, 193] on b "administration" at bounding box center [397, 192] width 31 height 6
click at [284, 205] on b "situation" at bounding box center [293, 203] width 19 height 6
click at [244, 210] on b "reflect" at bounding box center [238, 213] width 14 height 6
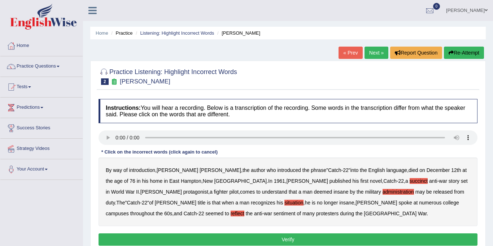
click at [183, 241] on button "Verify" at bounding box center [288, 239] width 379 height 12
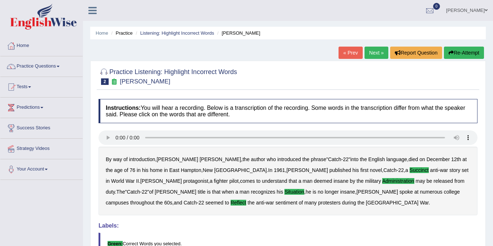
click at [371, 52] on link "Next »" at bounding box center [376, 53] width 24 height 12
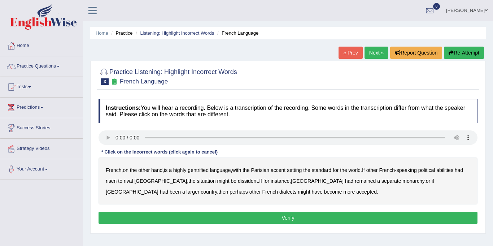
click at [206, 173] on div "French , on the other hand , is a highly gentrified language , with the Parisia…" at bounding box center [288, 180] width 379 height 47
click at [205, 172] on b "gentrified" at bounding box center [198, 170] width 21 height 6
click at [450, 171] on b "abilities" at bounding box center [444, 170] width 17 height 6
click at [238, 184] on b "dissident" at bounding box center [248, 181] width 20 height 6
click at [402, 182] on b "monarchy" at bounding box center [413, 181] width 22 height 6
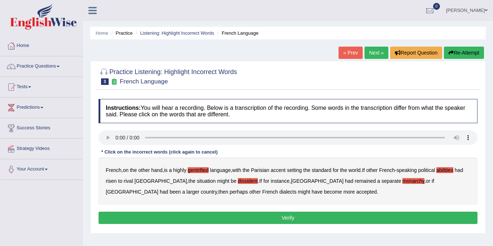
click at [402, 182] on b "monarchy" at bounding box center [413, 181] width 22 height 6
click at [402, 183] on b "monarchy" at bounding box center [413, 181] width 22 height 6
click at [248, 130] on div "Instructions: You will hear a recording. Below is a transcription of the record…" at bounding box center [288, 162] width 382 height 134
click at [259, 181] on b "If" at bounding box center [260, 181] width 3 height 6
click at [259, 179] on b "If" at bounding box center [260, 181] width 3 height 6
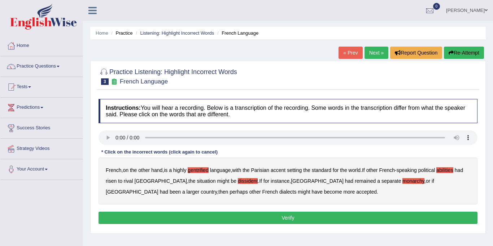
click at [159, 217] on button "Verify" at bounding box center [288, 217] width 379 height 12
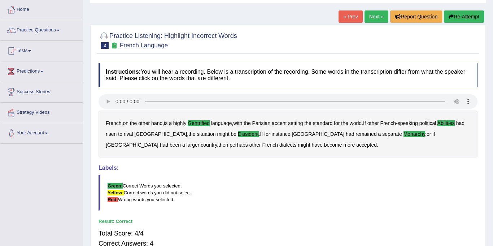
scroll to position [35, 0]
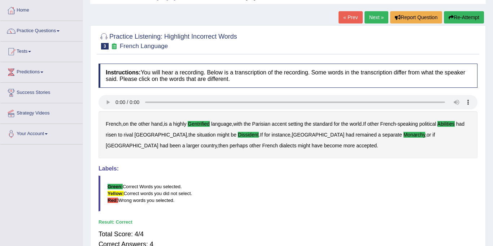
click at [376, 15] on link "Next »" at bounding box center [376, 17] width 24 height 12
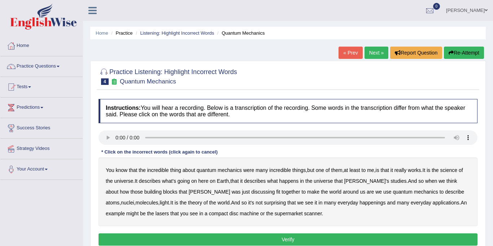
click at [460, 170] on div "You know that the incredible thing about quantum mechanics were many incredible…" at bounding box center [288, 191] width 379 height 69
click at [454, 171] on b "science" at bounding box center [448, 170] width 17 height 6
click at [197, 235] on button "Verify" at bounding box center [288, 239] width 379 height 12
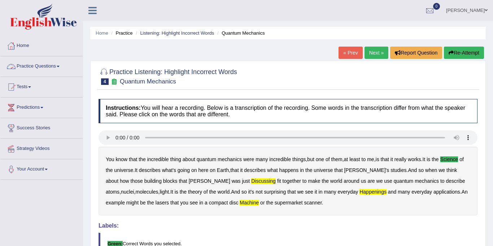
click at [33, 70] on link "Practice Questions" at bounding box center [41, 65] width 82 height 18
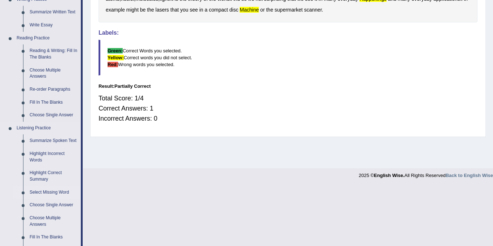
scroll to position [193, 0]
click at [43, 193] on link "Select Missing Word" at bounding box center [53, 191] width 54 height 13
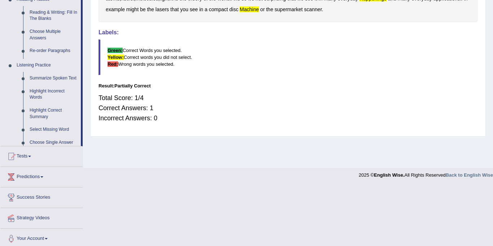
scroll to position [133, 0]
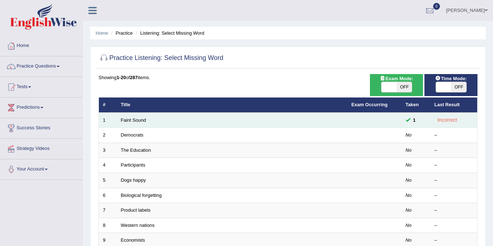
click at [128, 123] on td "Faint Sound" at bounding box center [232, 120] width 231 height 15
click at [123, 121] on link "Faint Sound" at bounding box center [133, 119] width 25 height 5
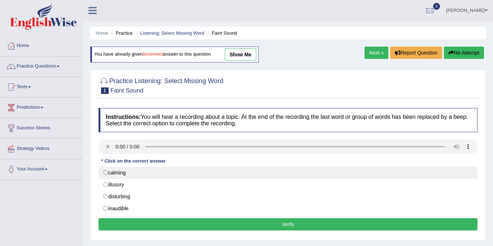
click at [138, 174] on label "calming" at bounding box center [288, 172] width 379 height 12
radio input "true"
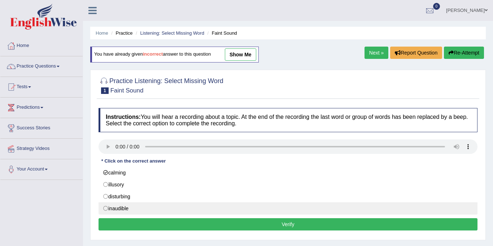
click at [106, 207] on label "inaudible" at bounding box center [288, 208] width 379 height 12
radio input "true"
click at [105, 203] on label "inaudible" at bounding box center [288, 208] width 379 height 12
click at [105, 202] on label "inaudible" at bounding box center [288, 208] width 379 height 12
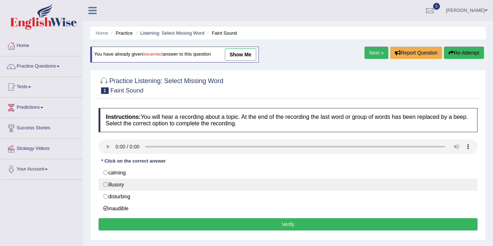
click at [105, 186] on label "illusory" at bounding box center [288, 184] width 379 height 12
radio input "true"
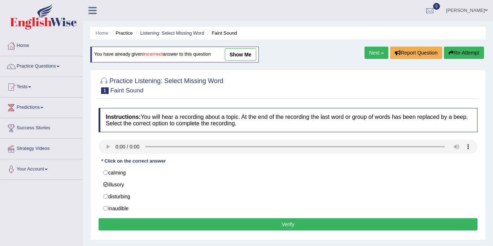
click at [174, 226] on button "Verify" at bounding box center [288, 224] width 379 height 12
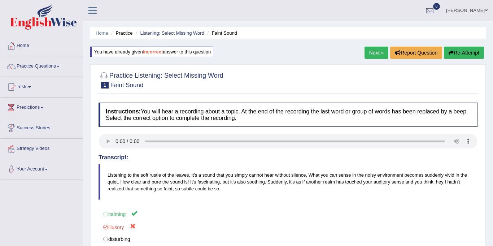
click at [372, 52] on link "Next »" at bounding box center [376, 53] width 24 height 12
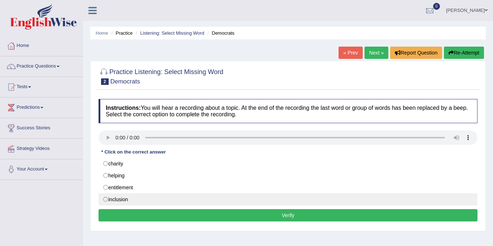
click at [106, 200] on label "inclusion" at bounding box center [288, 199] width 379 height 12
radio input "true"
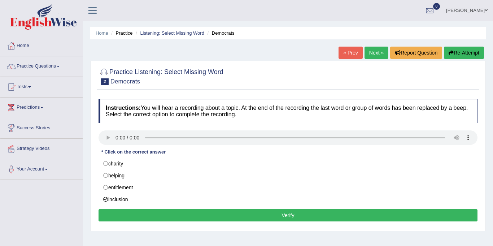
click at [181, 214] on button "Verify" at bounding box center [288, 215] width 379 height 12
